Goal: Communication & Community: Participate in discussion

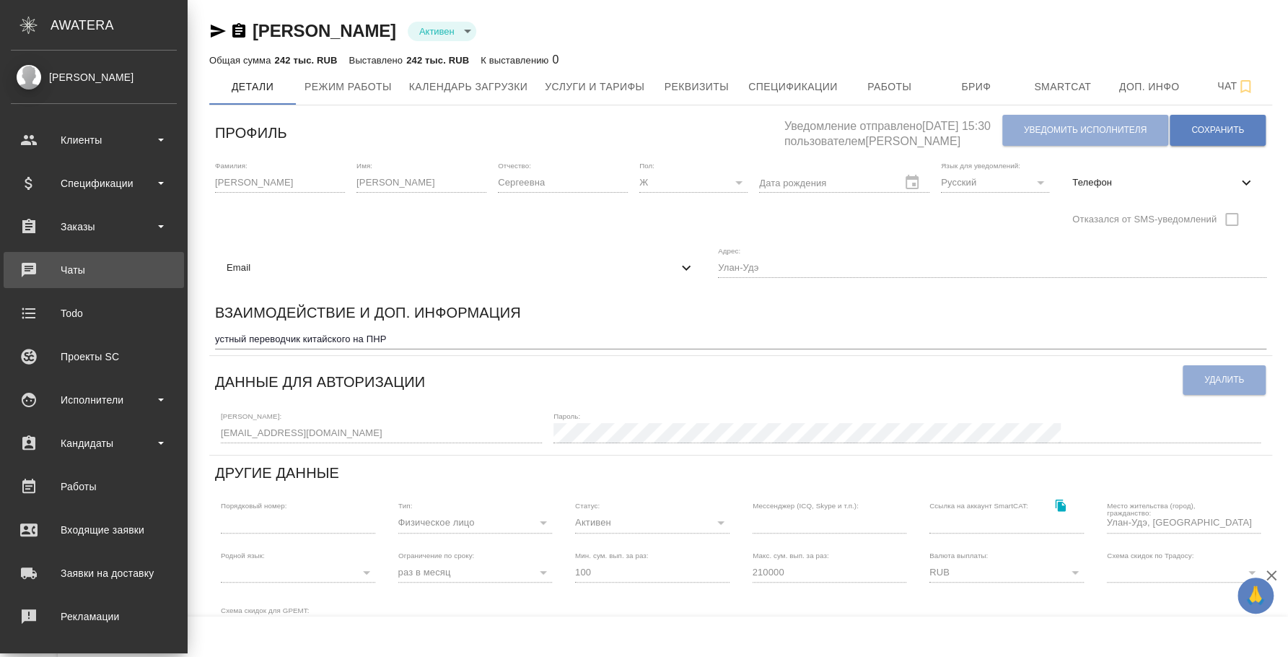
click at [87, 273] on div "Чаты" at bounding box center [94, 270] width 166 height 22
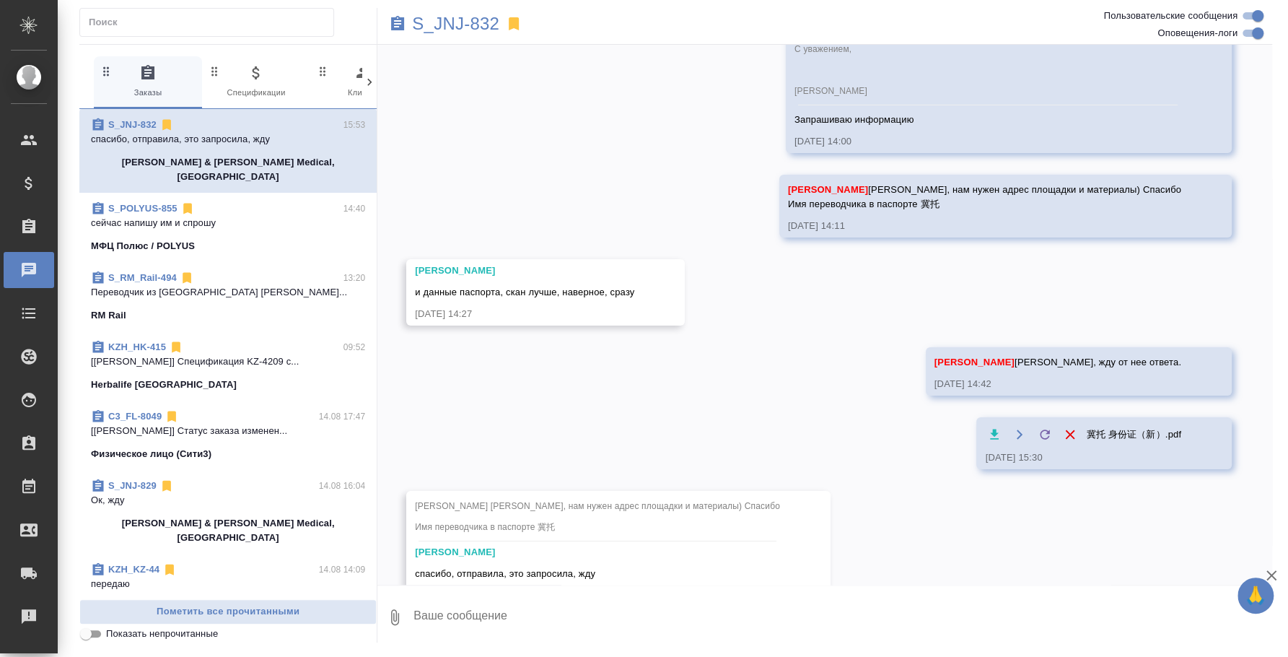
scroll to position [7027, 0]
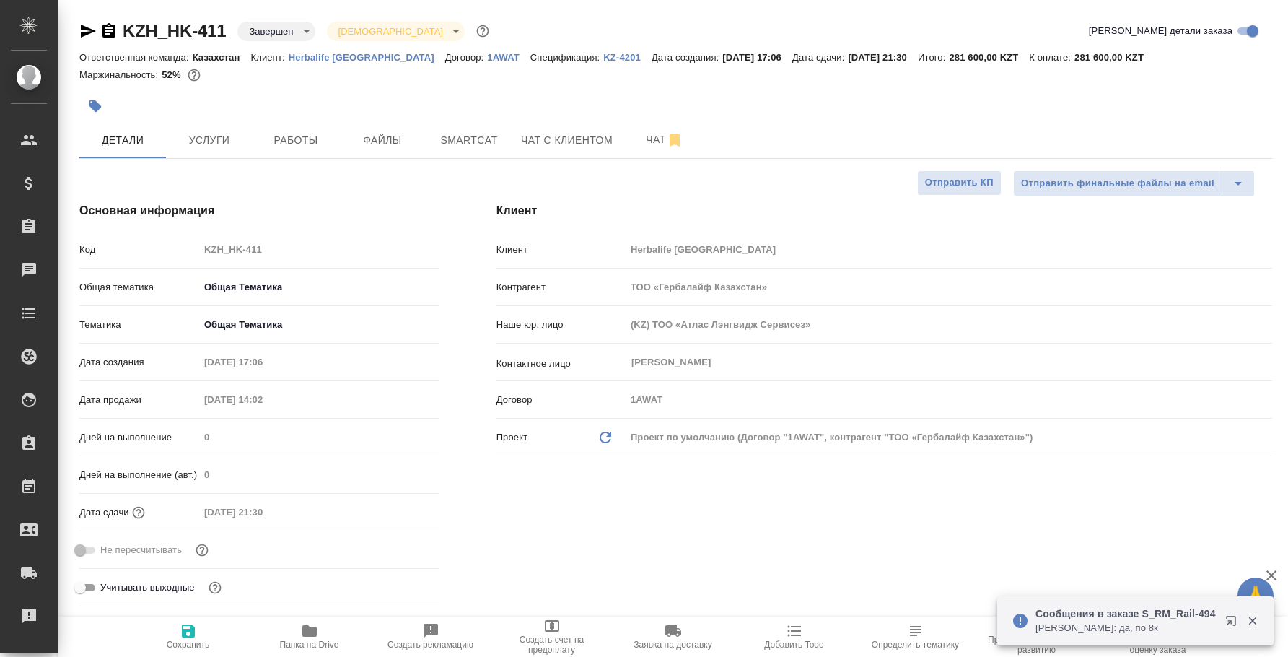
select select "RU"
click at [1226, 616] on icon "button" at bounding box center [1230, 620] width 9 height 9
